Goal: Transaction & Acquisition: Purchase product/service

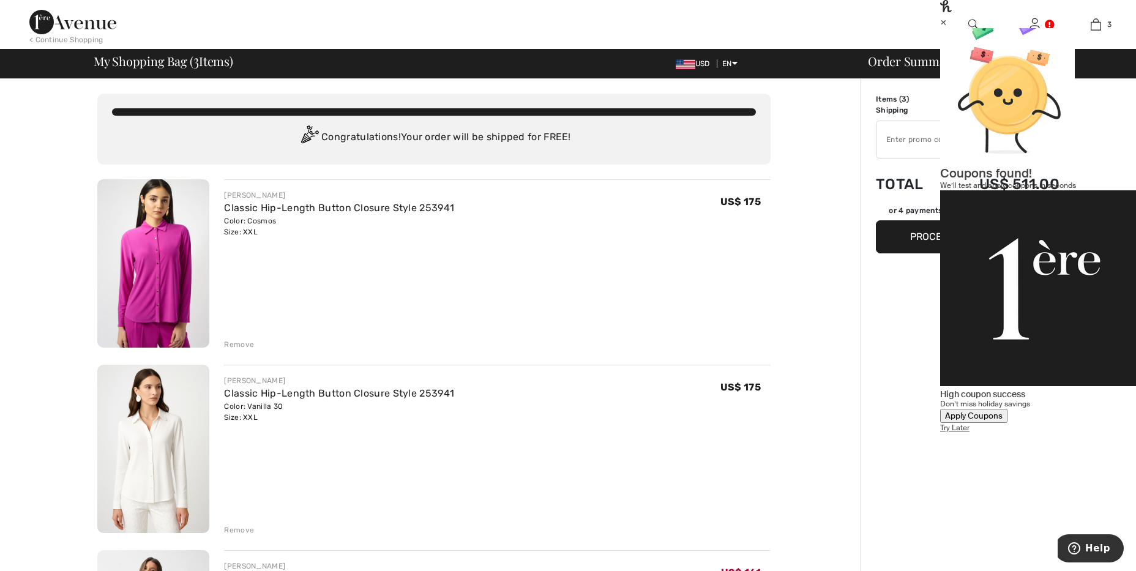
scroll to position [170, 0]
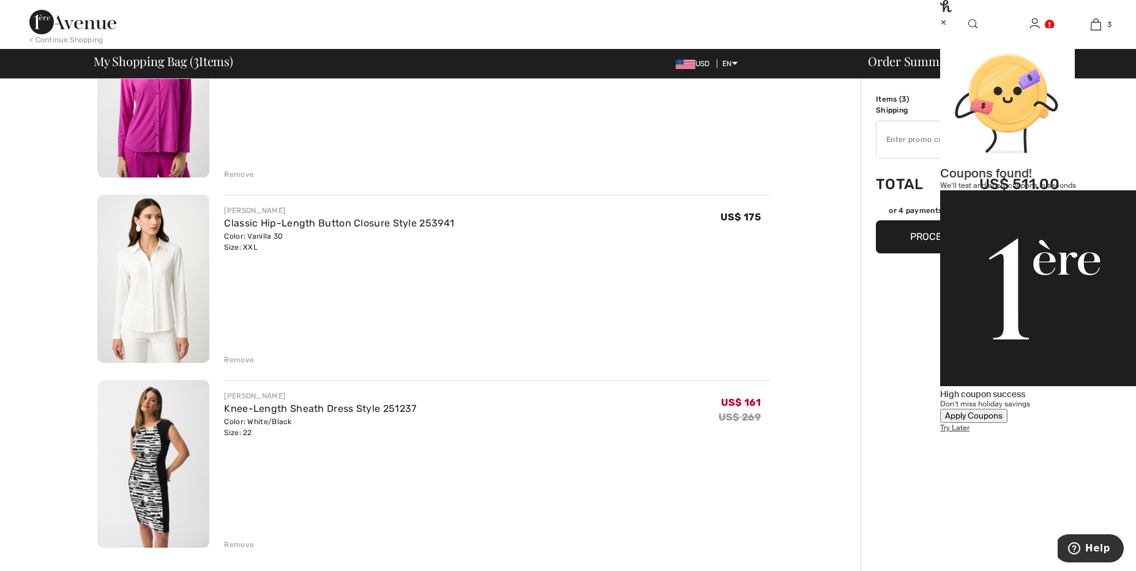
click at [241, 361] on div "Remove" at bounding box center [239, 359] width 30 height 11
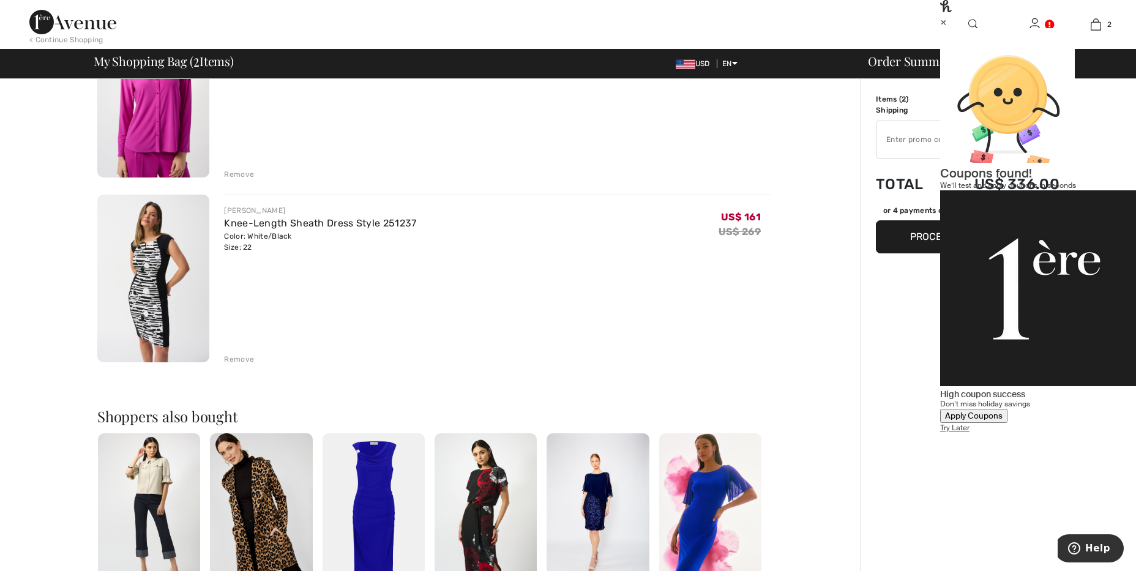
click at [244, 179] on div "Remove" at bounding box center [239, 174] width 30 height 11
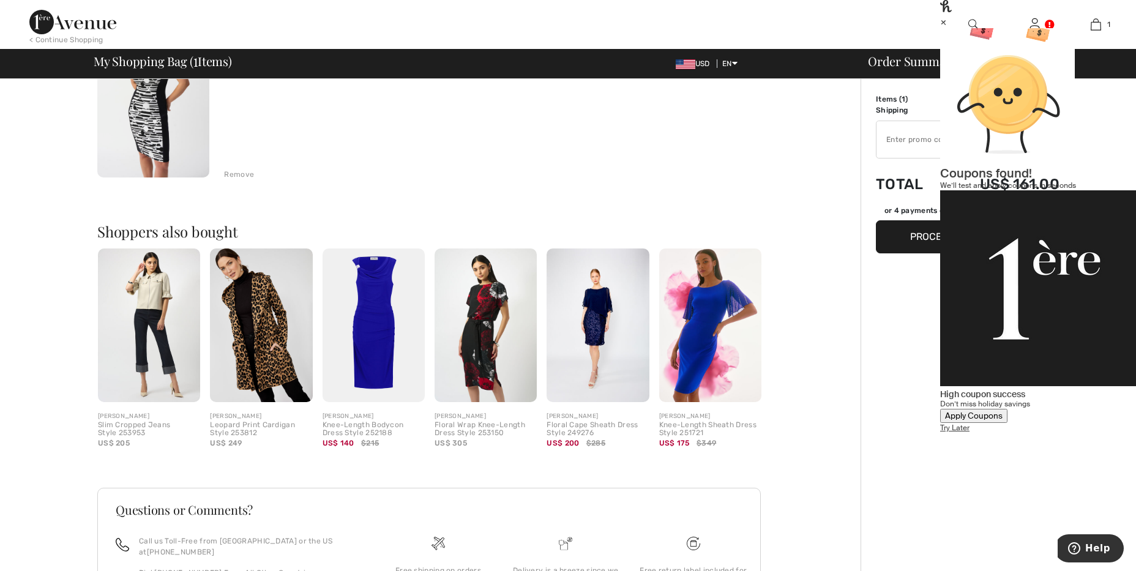
click at [365, 321] on img at bounding box center [374, 326] width 102 height 154
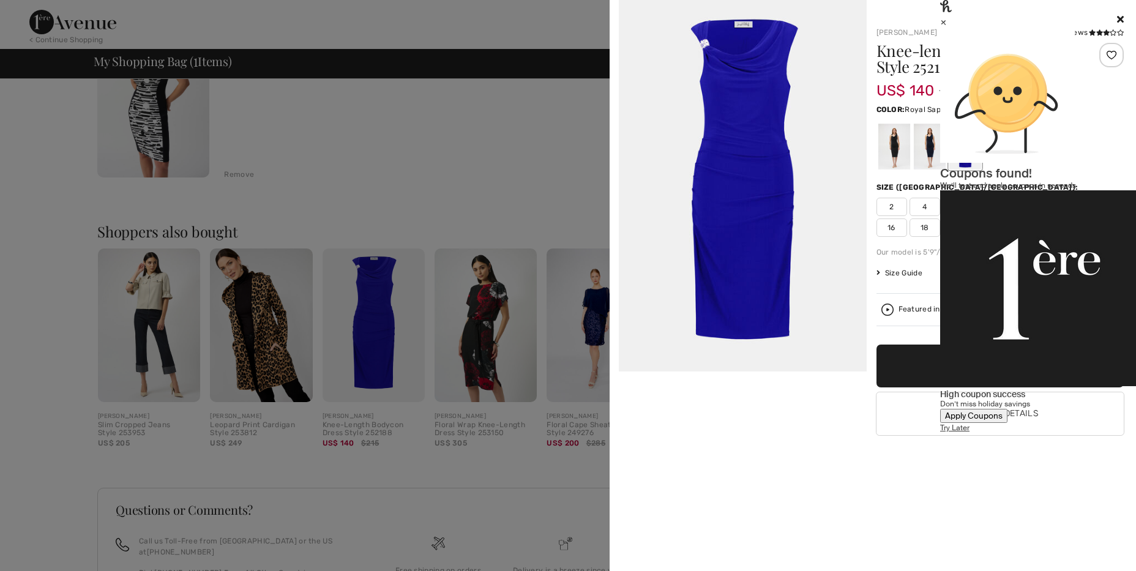
click at [1108, 28] on div "×" at bounding box center [1038, 21] width 196 height 13
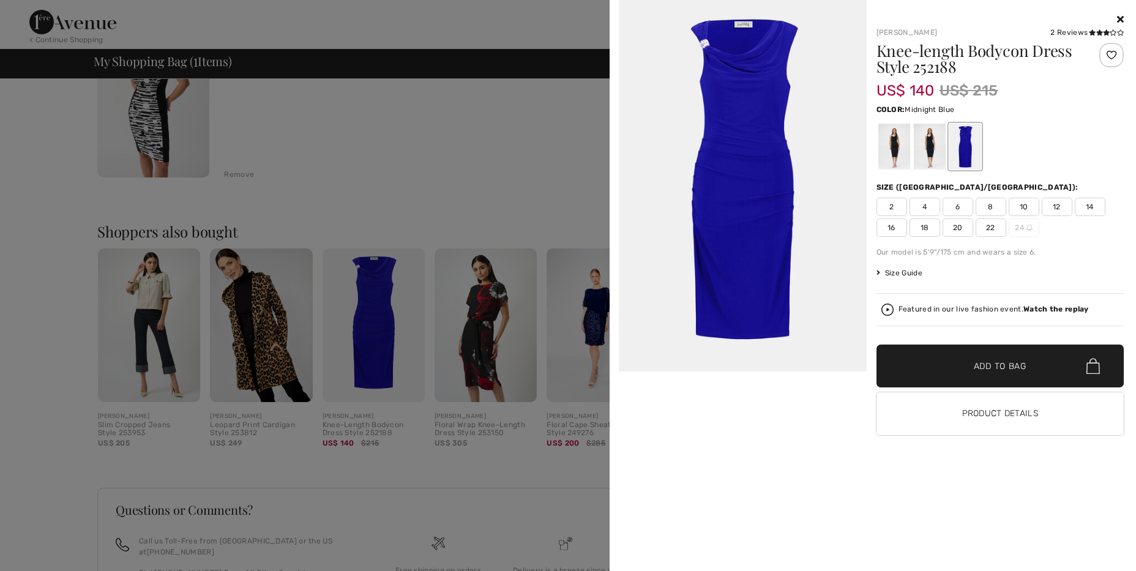
click at [932, 136] on div at bounding box center [929, 147] width 32 height 46
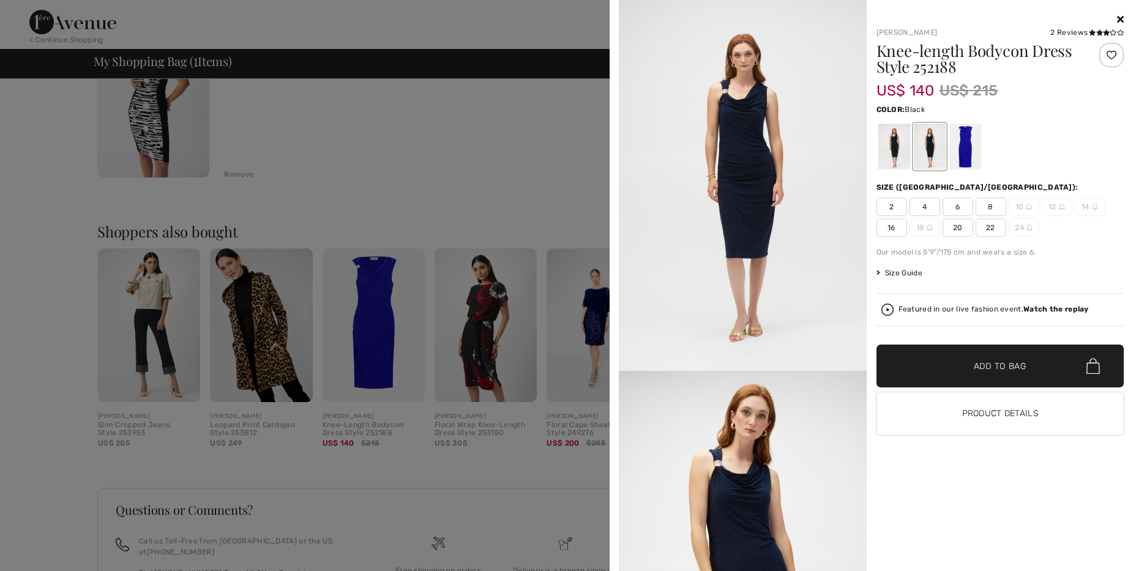
click at [900, 142] on div at bounding box center [894, 147] width 32 height 46
click at [969, 148] on div at bounding box center [965, 147] width 32 height 46
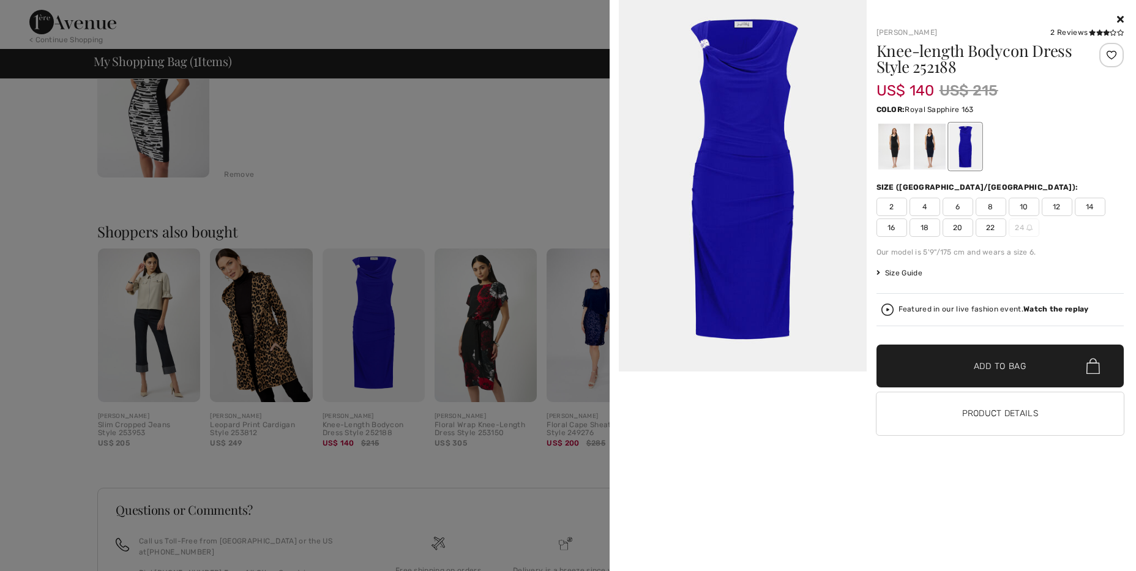
click at [999, 227] on span "22" at bounding box center [991, 228] width 31 height 18
click at [972, 356] on span "✔ Added to Bag Add to Bag" at bounding box center [1001, 366] width 248 height 43
